Goal: Entertainment & Leisure: Browse casually

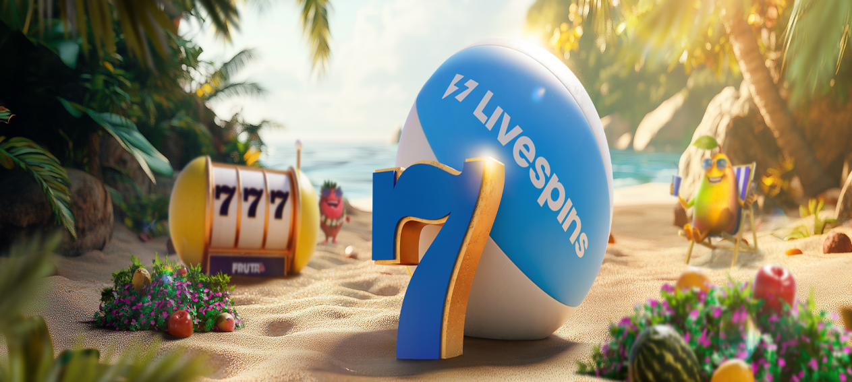
click at [101, 308] on input "***" at bounding box center [53, 314] width 96 height 13
type input "***"
click at [71, 347] on span "Talleta ja pelaa" at bounding box center [41, 352] width 60 height 10
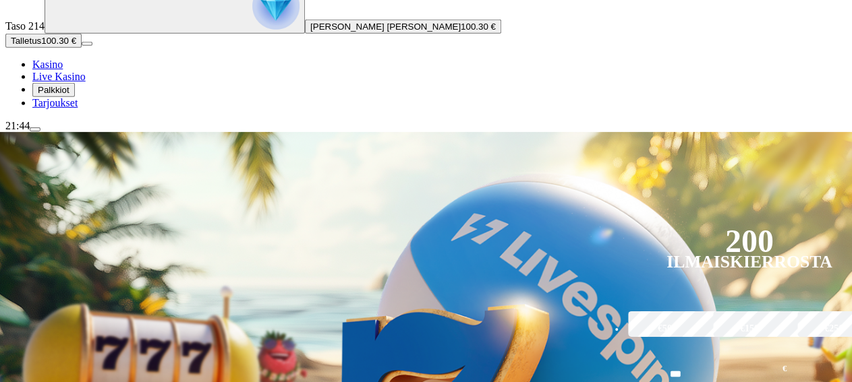
scroll to position [162, 0]
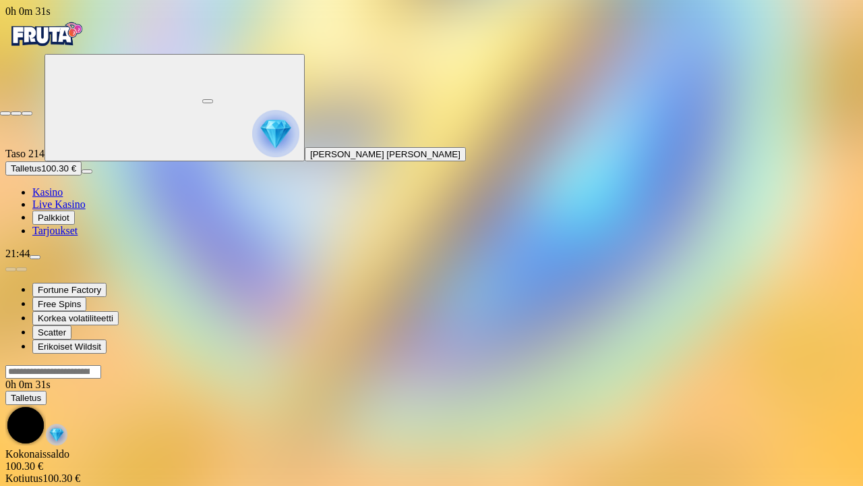
click at [27, 113] on span "fullscreen-exit icon" at bounding box center [27, 113] width 0 height 0
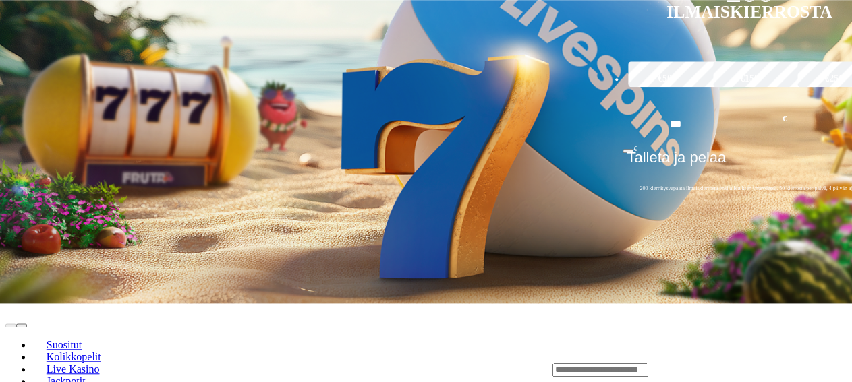
scroll to position [380, 0]
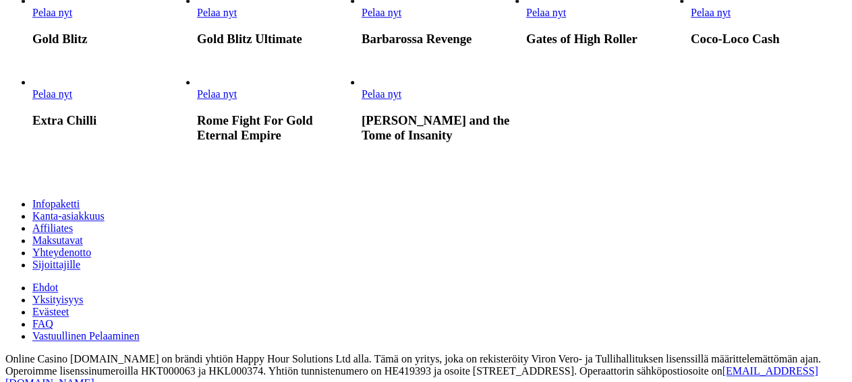
scroll to position [707, 0]
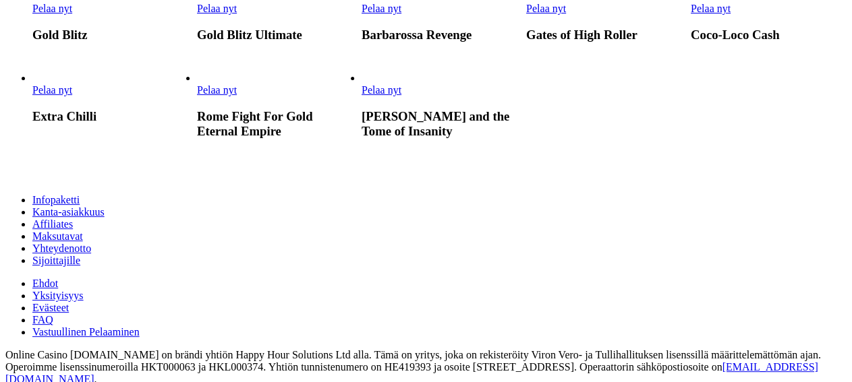
click at [237, 14] on span "Pelaa nyt" at bounding box center [217, 8] width 40 height 11
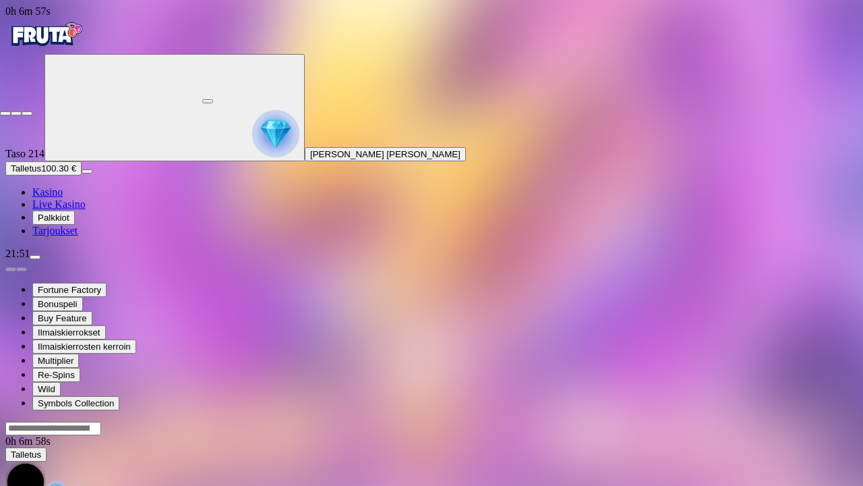
click at [27, 113] on span "fullscreen-exit icon" at bounding box center [27, 113] width 0 height 0
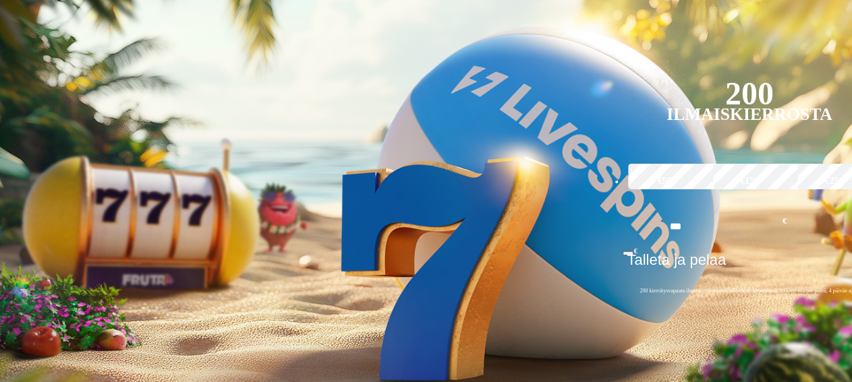
scroll to position [277, 0]
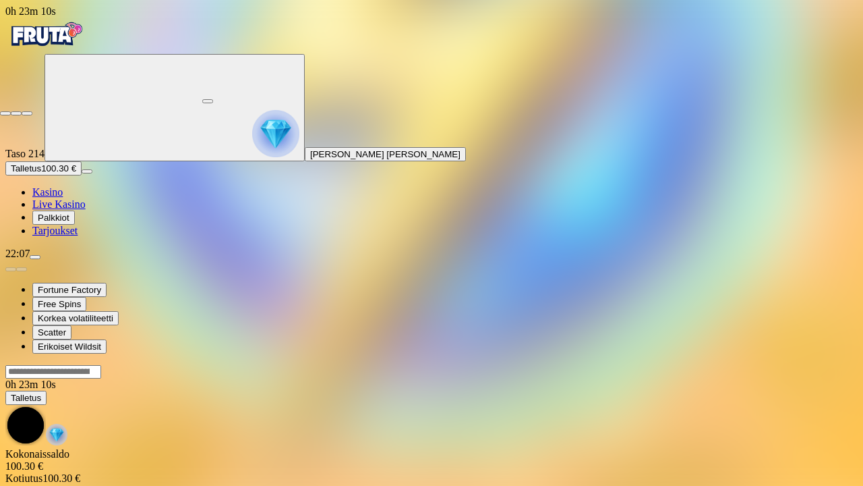
click at [5, 113] on span "close icon" at bounding box center [5, 113] width 0 height 0
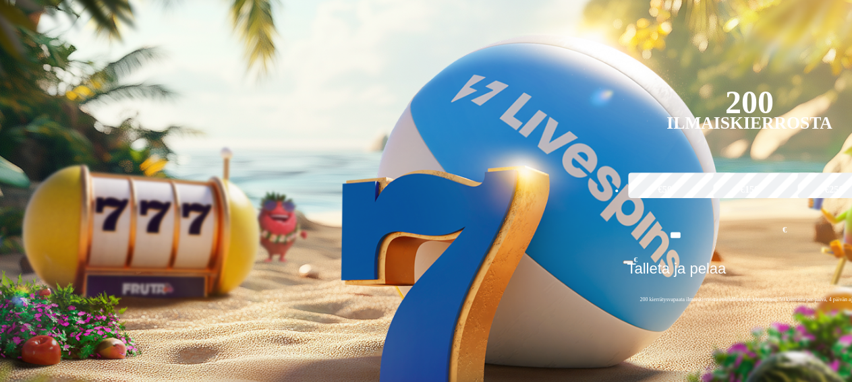
scroll to position [268, 0]
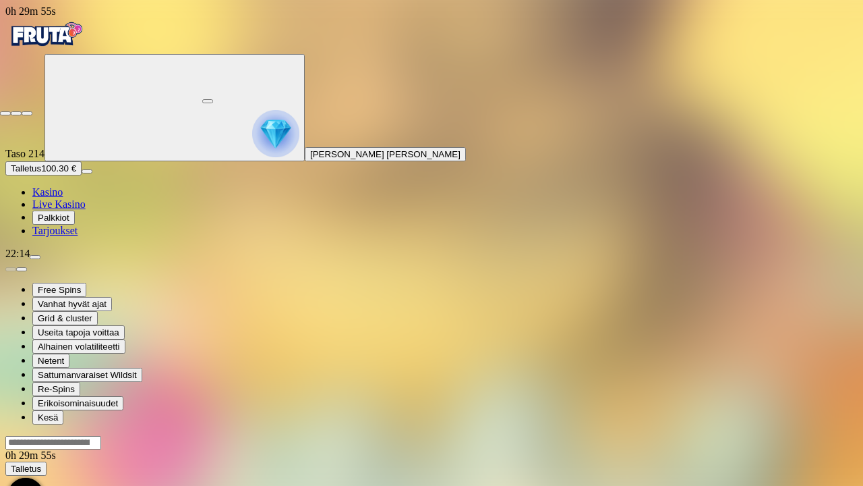
click at [27, 113] on span "fullscreen-exit icon" at bounding box center [27, 113] width 0 height 0
